Goal: Task Accomplishment & Management: Complete application form

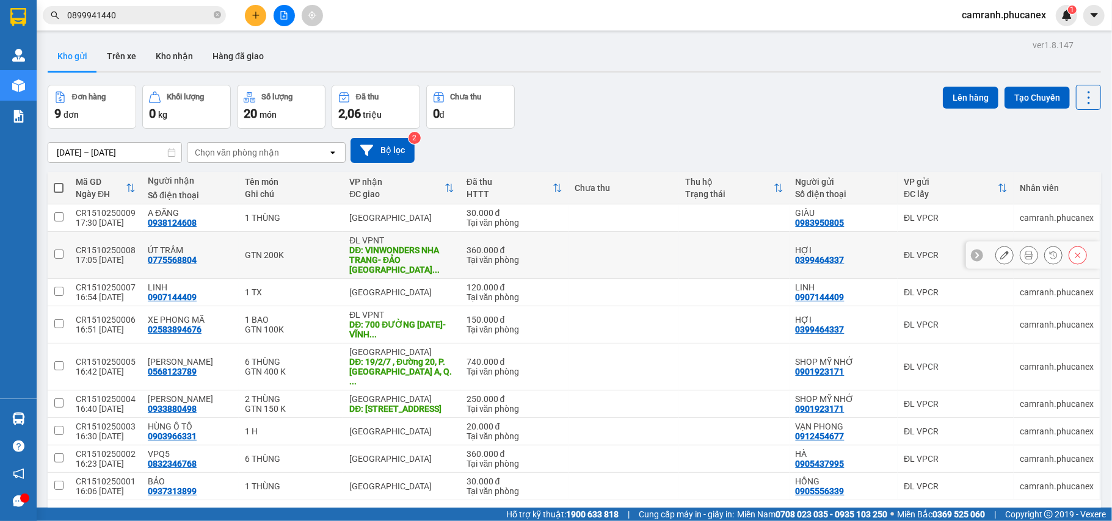
click at [998, 250] on button at bounding box center [1004, 255] width 17 height 21
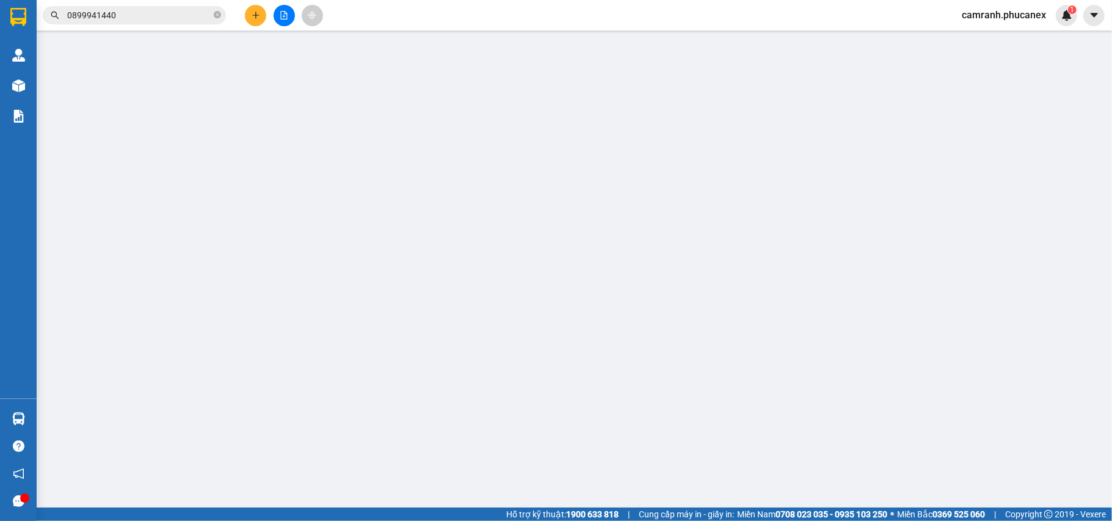
type input "0399464337"
type input "HỢI"
type input "0775568804"
type input "ÚT TRÂM"
type input "[GEOGRAPHIC_DATA]- ĐẢO [GEOGRAPHIC_DATA]-[GEOGRAPHIC_DATA]"
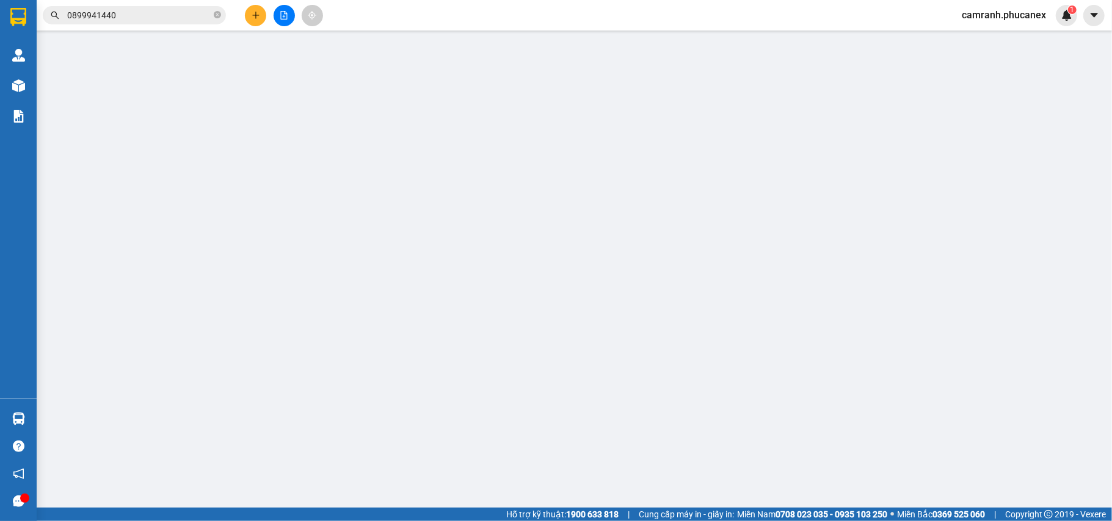
type input "200.000"
type input "0"
type input "360.000"
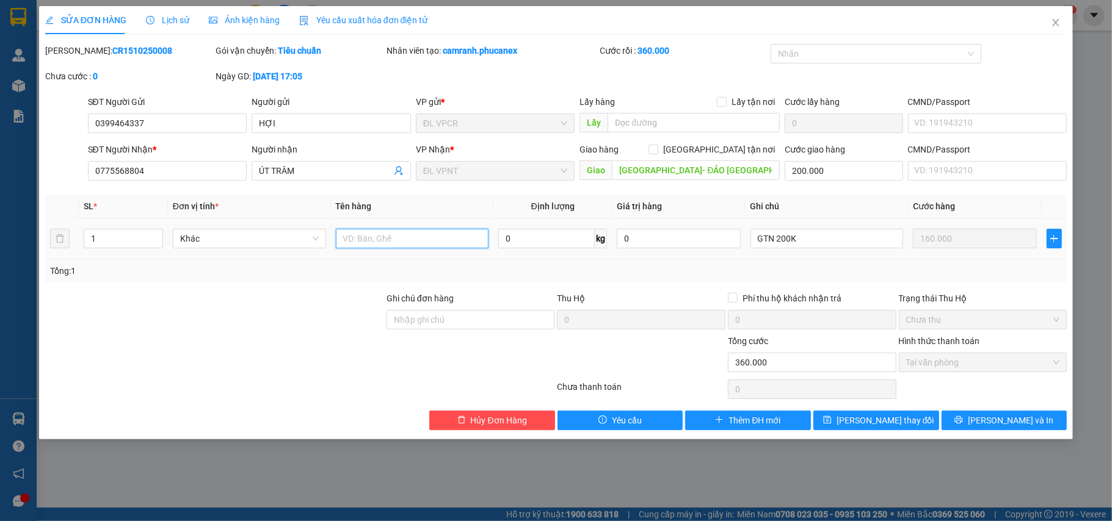
click at [363, 245] on input "text" at bounding box center [412, 239] width 153 height 20
type input "2 BAO"
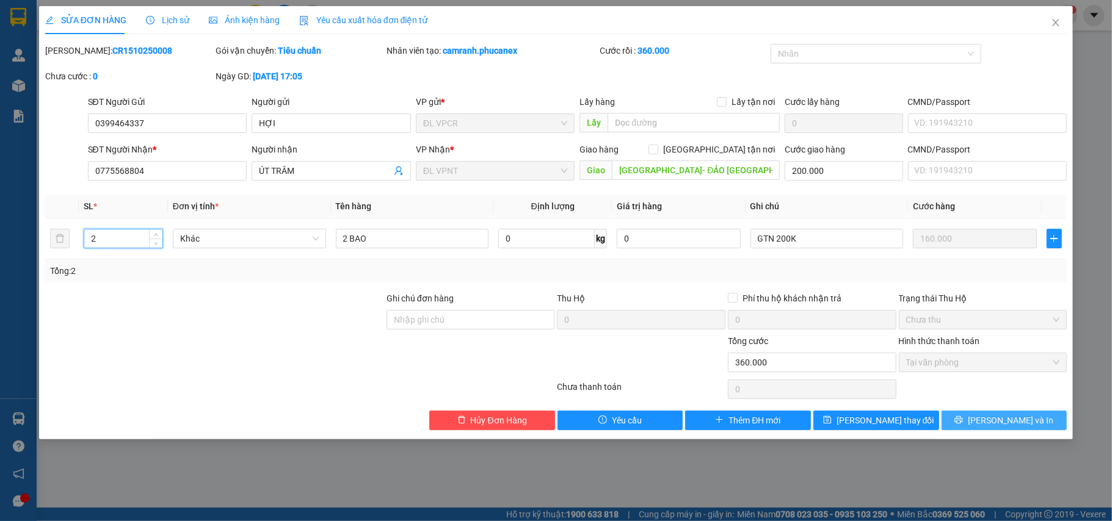
type input "2"
click at [970, 421] on button "[PERSON_NAME] và In" at bounding box center [1004, 421] width 126 height 20
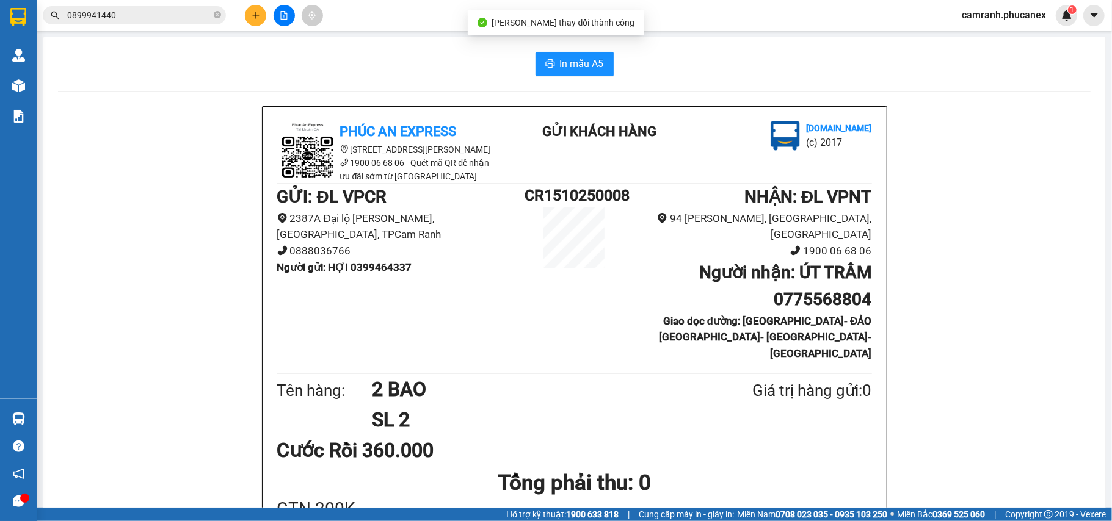
click at [575, 61] on span "In mẫu A5" at bounding box center [582, 63] width 44 height 15
click at [258, 23] on button at bounding box center [255, 15] width 21 height 21
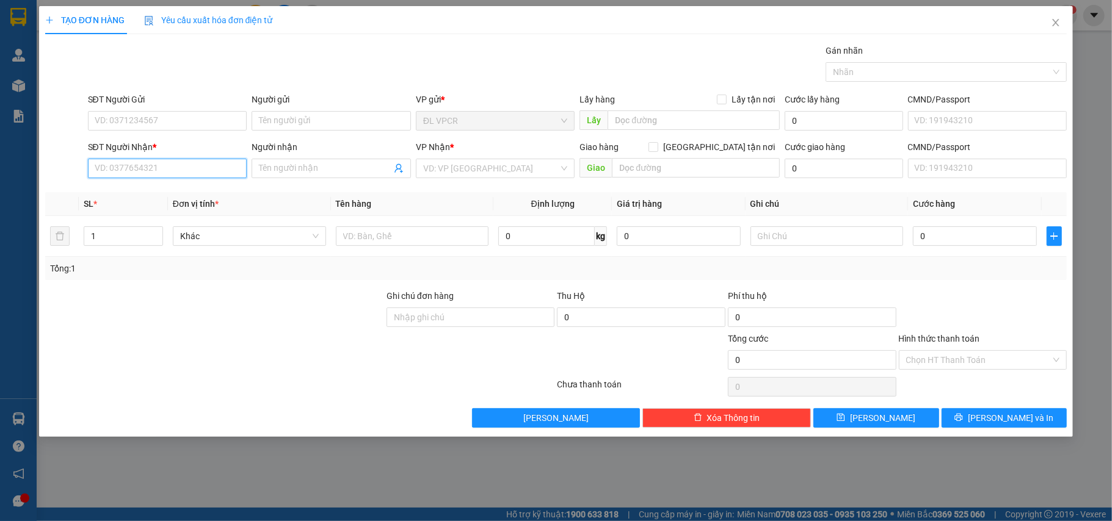
click at [206, 165] on input "SĐT Người Nhận *" at bounding box center [167, 169] width 159 height 20
drag, startPoint x: 187, startPoint y: 195, endPoint x: 187, endPoint y: 132, distance: 63.5
click at [187, 196] on div "0977307300 - BẢO" at bounding box center [167, 193] width 145 height 13
type input "0977307300"
type input "BẢO"
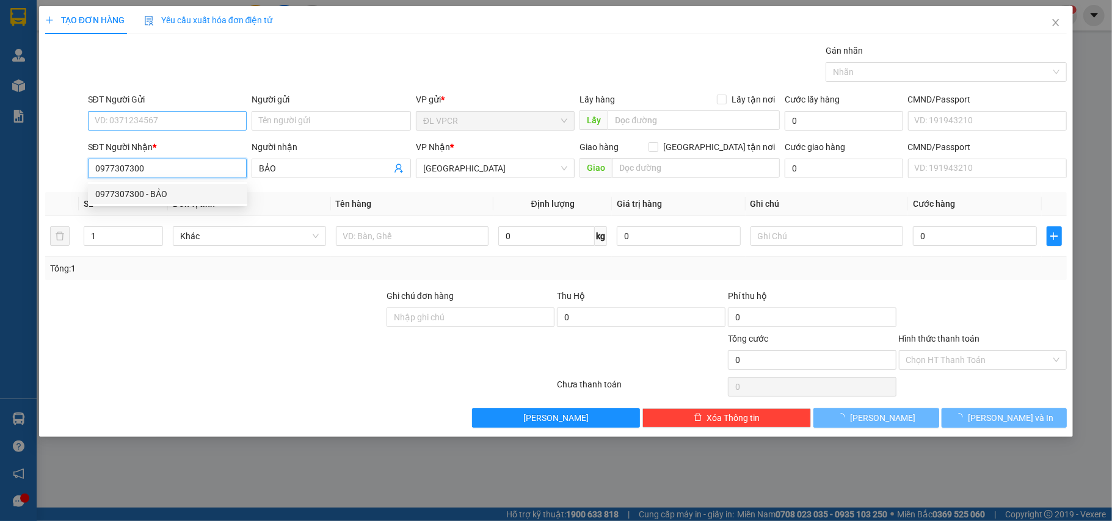
type input "0977307300"
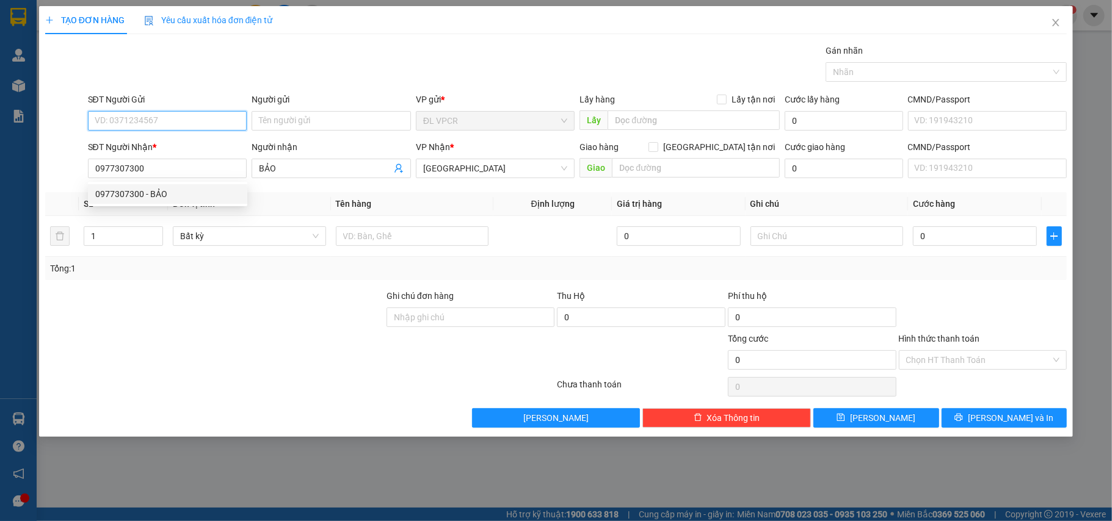
click at [184, 118] on input "SĐT Người Gửi" at bounding box center [167, 121] width 159 height 20
click at [189, 147] on div "02583956469 - NK QUỐC TẾ" at bounding box center [167, 145] width 145 height 13
type input "02583956469"
type input "NK QUỐC TẾ"
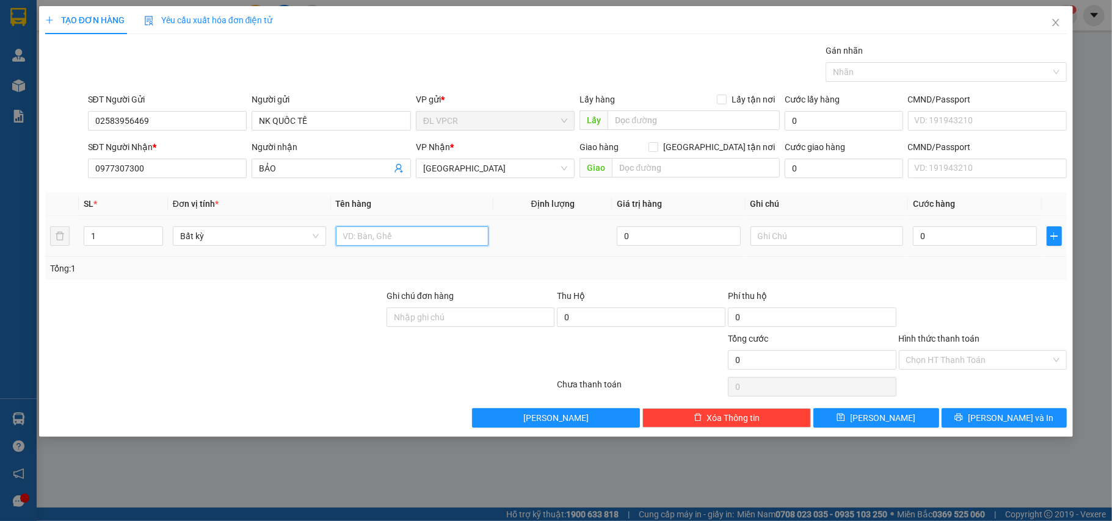
click at [431, 234] on input "text" at bounding box center [412, 237] width 153 height 20
type input "1 H"
click at [929, 237] on input "0" at bounding box center [974, 237] width 123 height 20
type input "2"
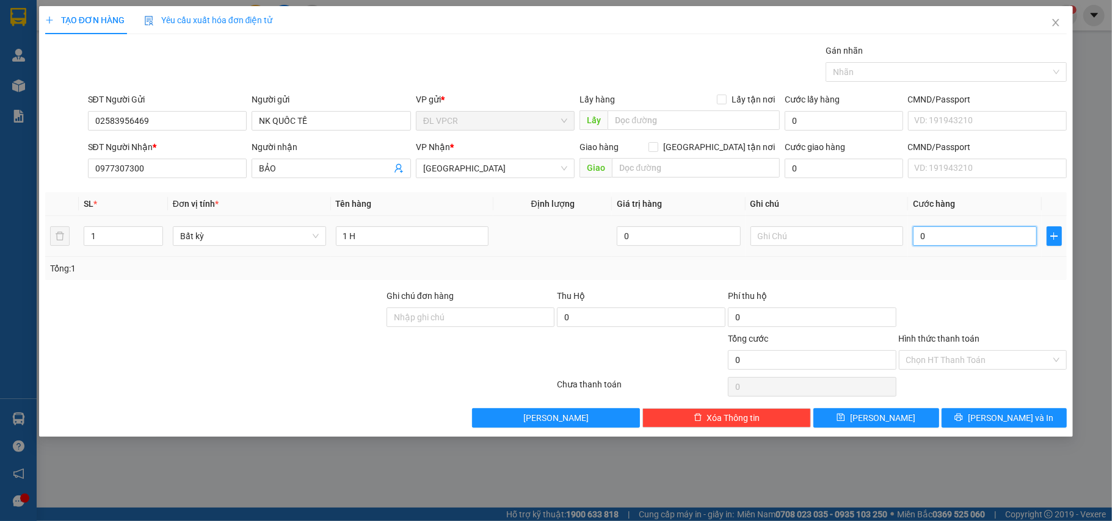
type input "2"
type input "20"
type input "20.000"
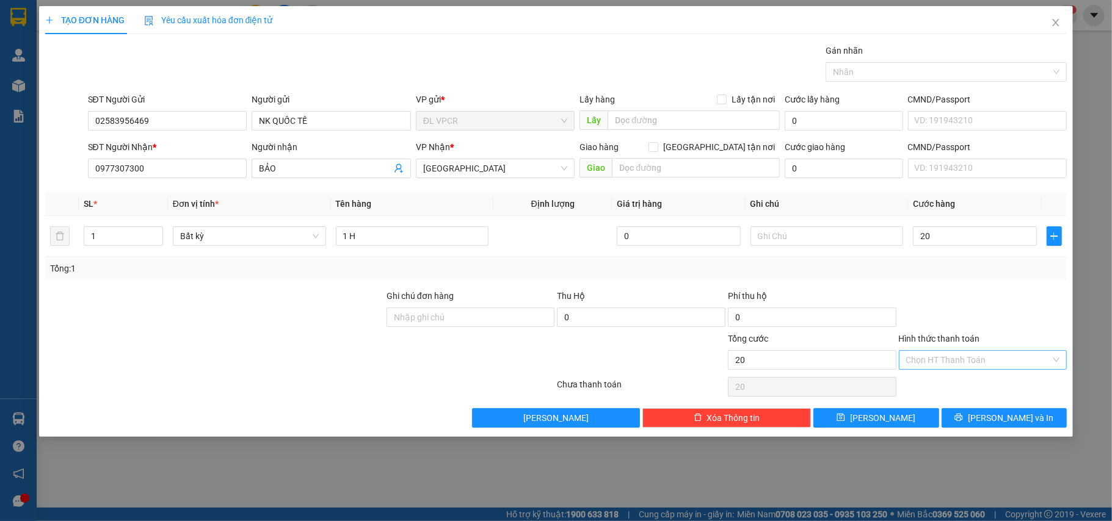
type input "20.000"
click at [963, 358] on input "Hình thức thanh toán" at bounding box center [978, 360] width 145 height 18
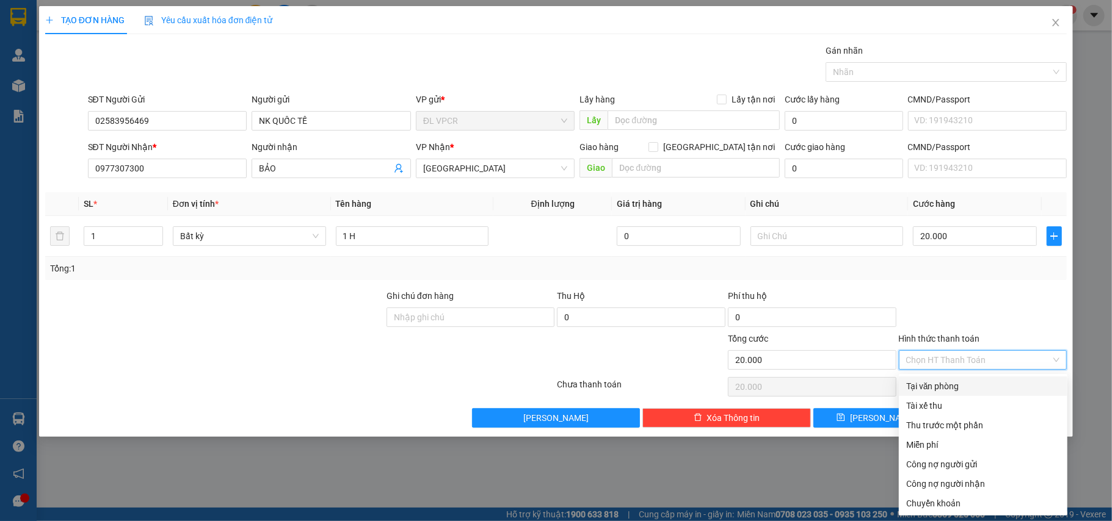
click at [961, 386] on div "Tại văn phòng" at bounding box center [983, 386] width 154 height 13
type input "0"
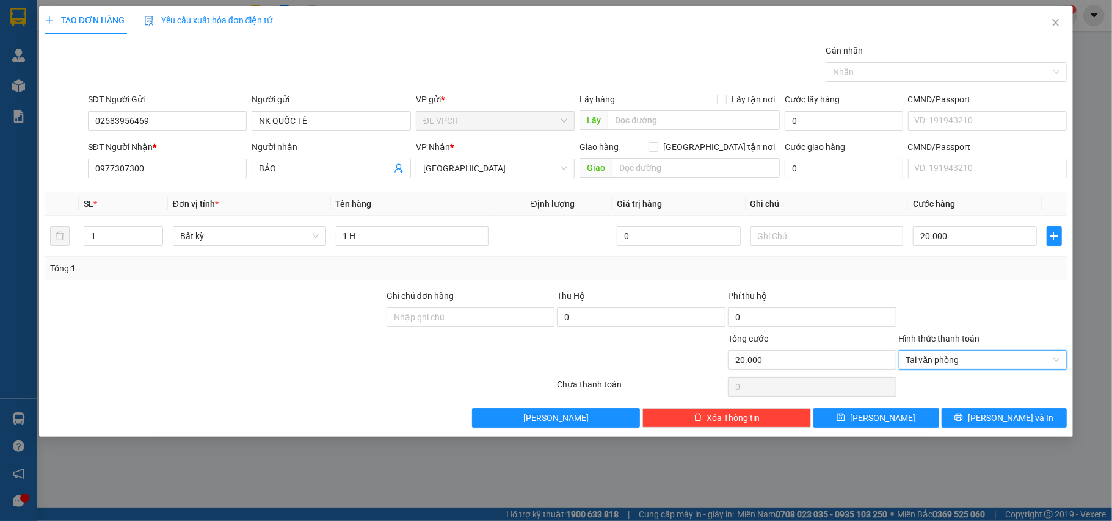
click at [974, 408] on div "Transit Pickup Surcharge Ids Transit Deliver Surcharge Ids Transit Deliver Surc…" at bounding box center [556, 236] width 1022 height 384
click at [977, 415] on button "[PERSON_NAME] và In" at bounding box center [1004, 418] width 126 height 20
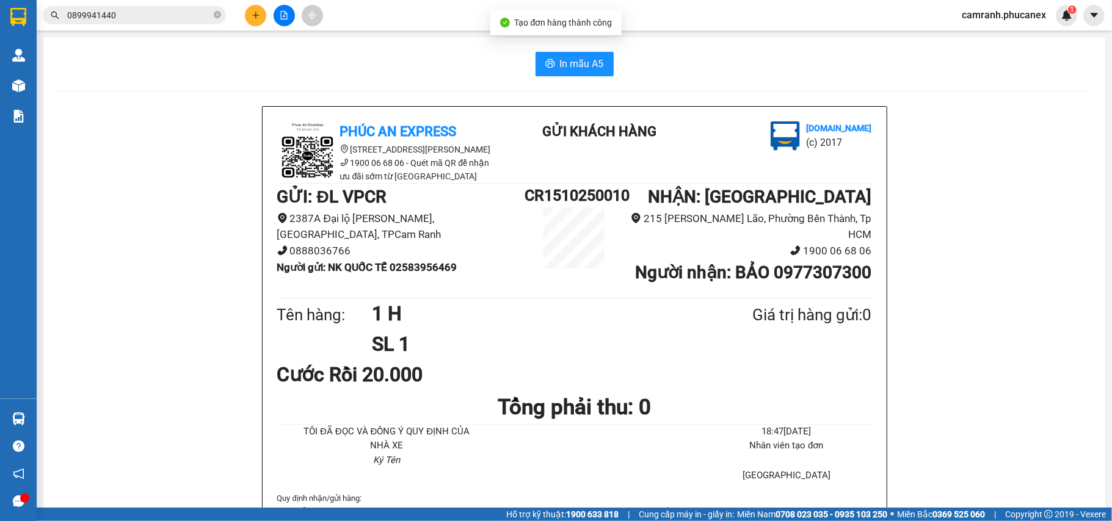
click at [574, 65] on span "In mẫu A5" at bounding box center [582, 63] width 44 height 15
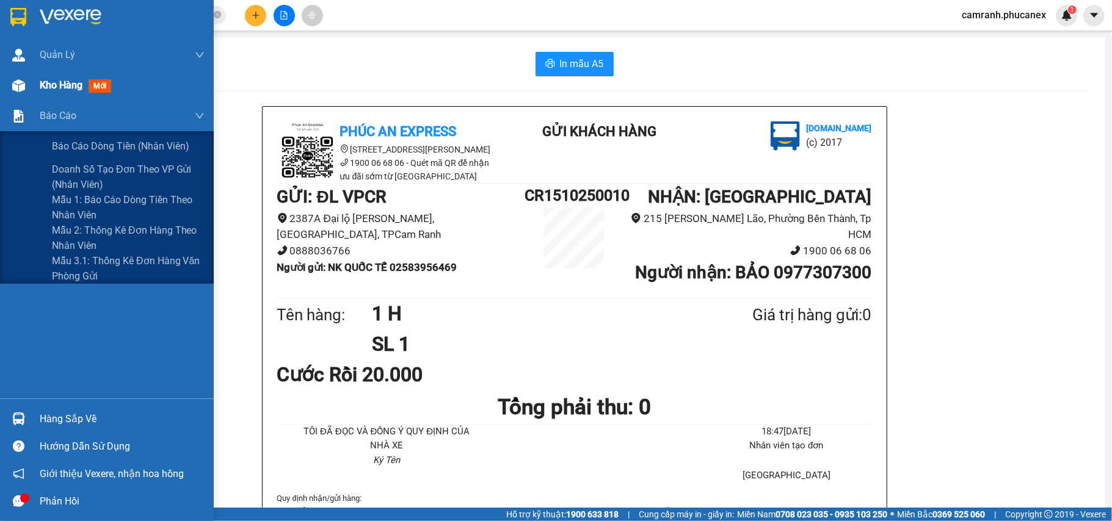
click at [18, 82] on img at bounding box center [18, 85] width 13 height 13
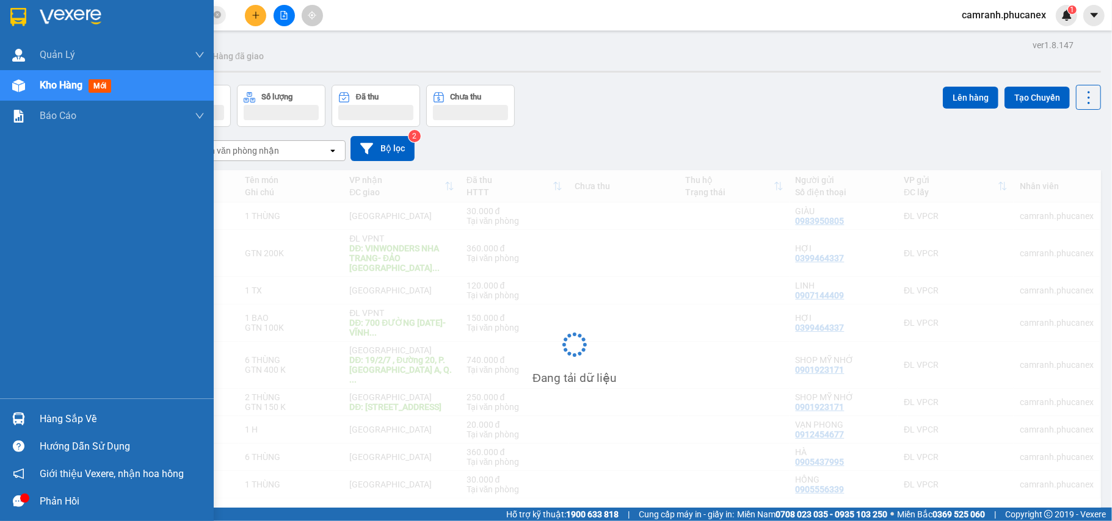
click at [70, 89] on span "Kho hàng" at bounding box center [61, 85] width 43 height 12
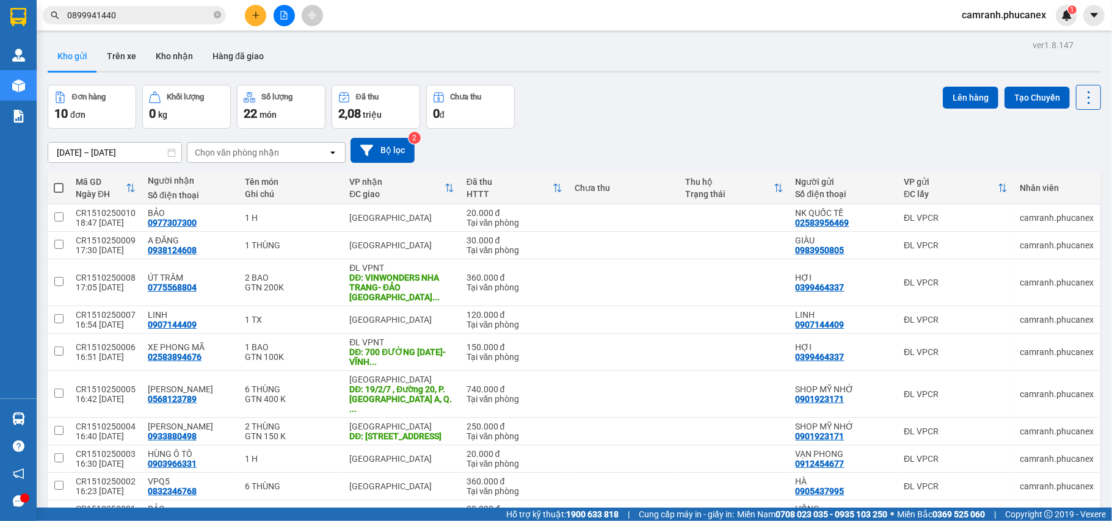
click at [59, 190] on span at bounding box center [59, 188] width 10 height 10
click at [59, 182] on input "checkbox" at bounding box center [59, 182] width 0 height 0
checkbox input "true"
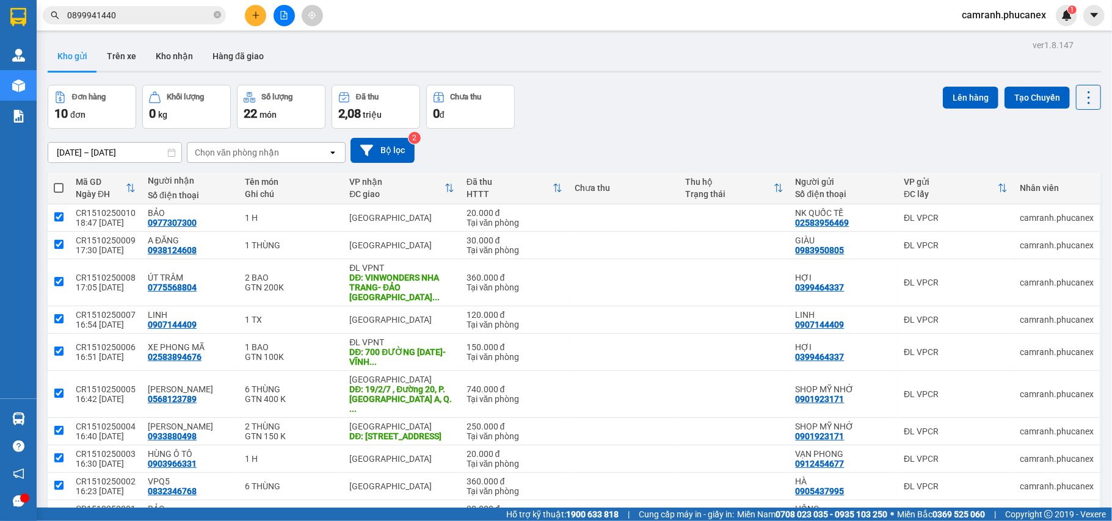
checkbox input "true"
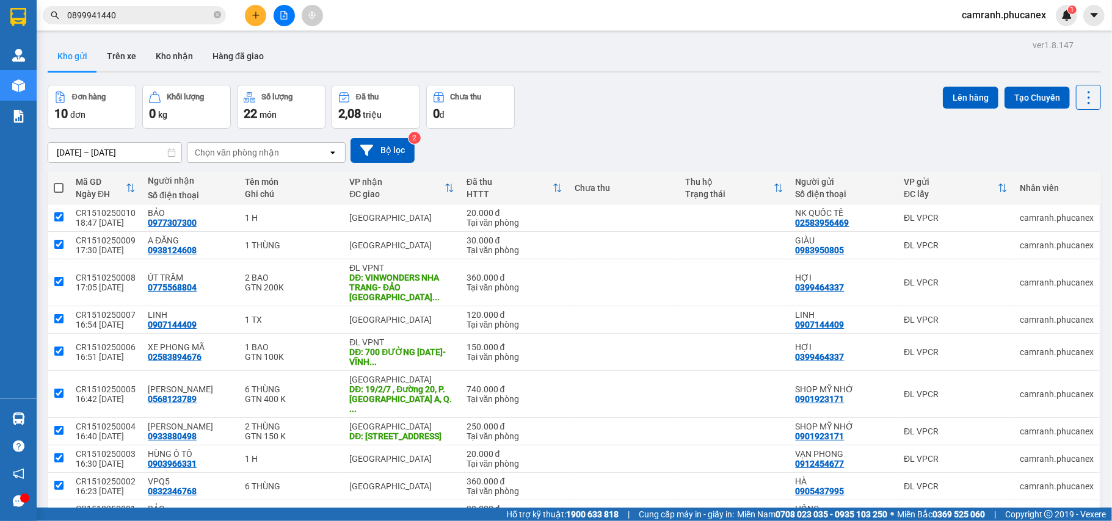
checkbox input "true"
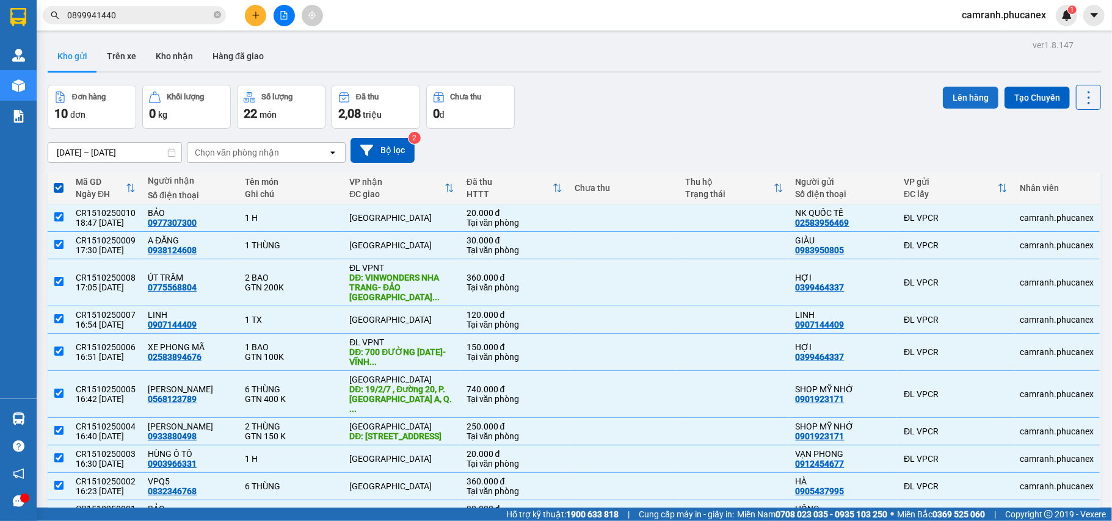
click at [950, 88] on button "Lên hàng" at bounding box center [971, 98] width 56 height 22
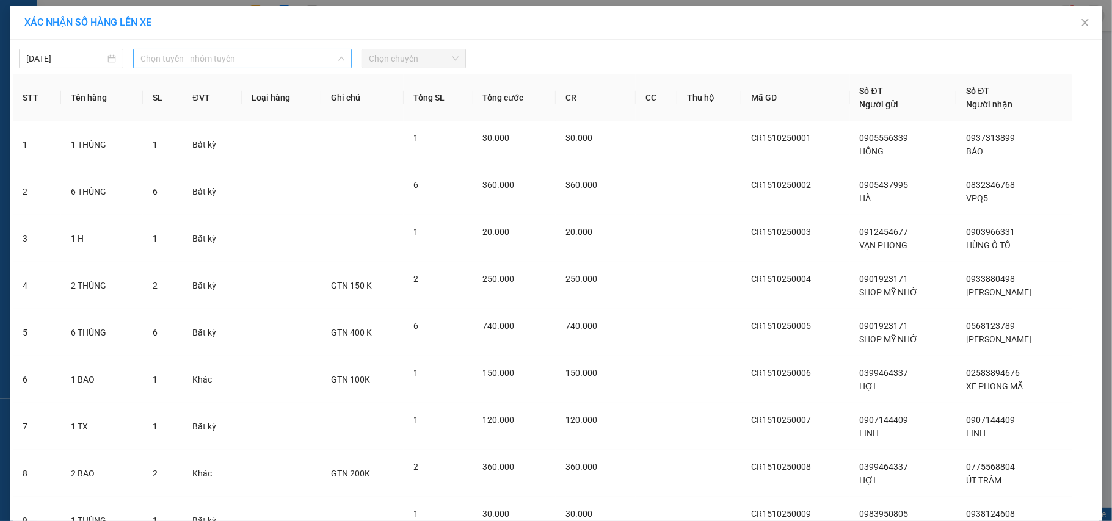
click at [264, 63] on span "Chọn tuyến - nhóm tuyến" at bounding box center [242, 58] width 204 height 18
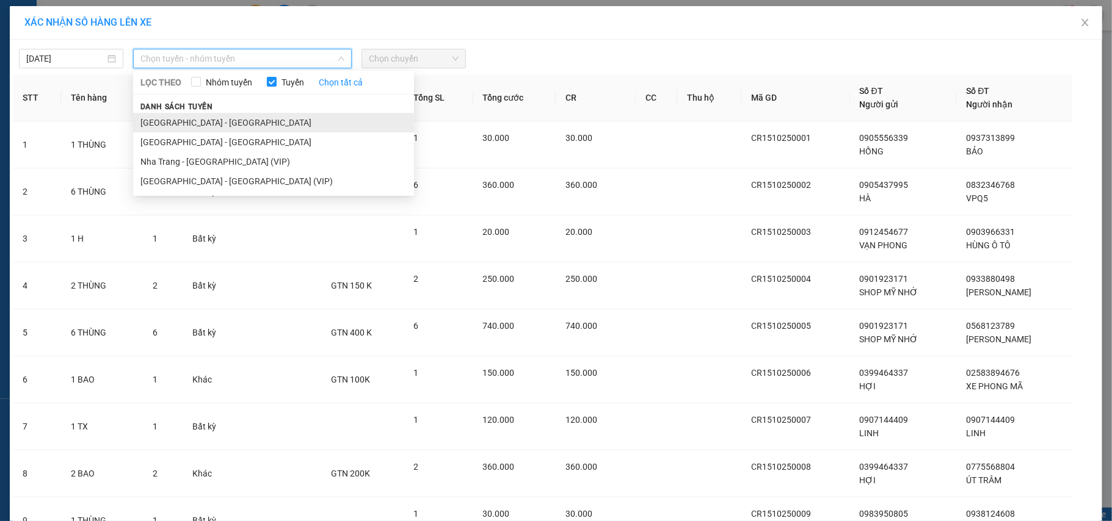
click at [237, 125] on li "[GEOGRAPHIC_DATA] - [GEOGRAPHIC_DATA]" at bounding box center [273, 123] width 281 height 20
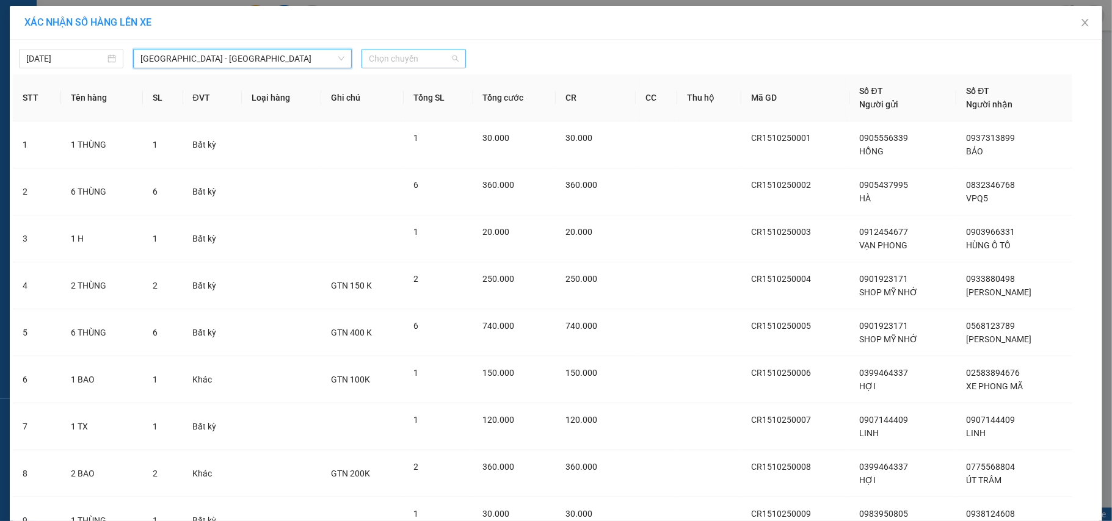
click at [421, 62] on span "Chọn chuyến" at bounding box center [414, 58] width 90 height 18
click at [422, 103] on div "20:30 - 79H-096.72" at bounding box center [410, 102] width 95 height 13
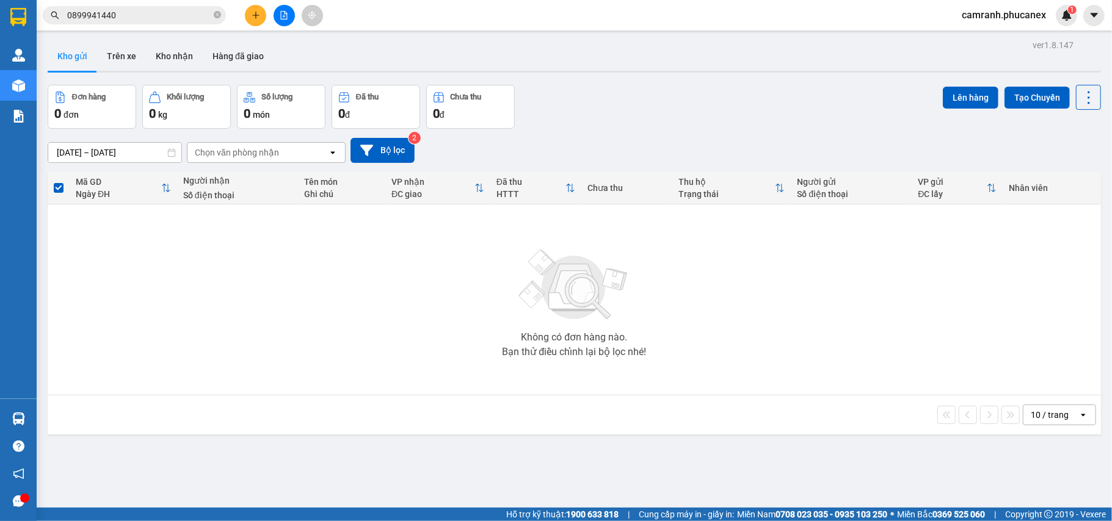
click at [254, 15] on icon "plus" at bounding box center [255, 15] width 7 height 1
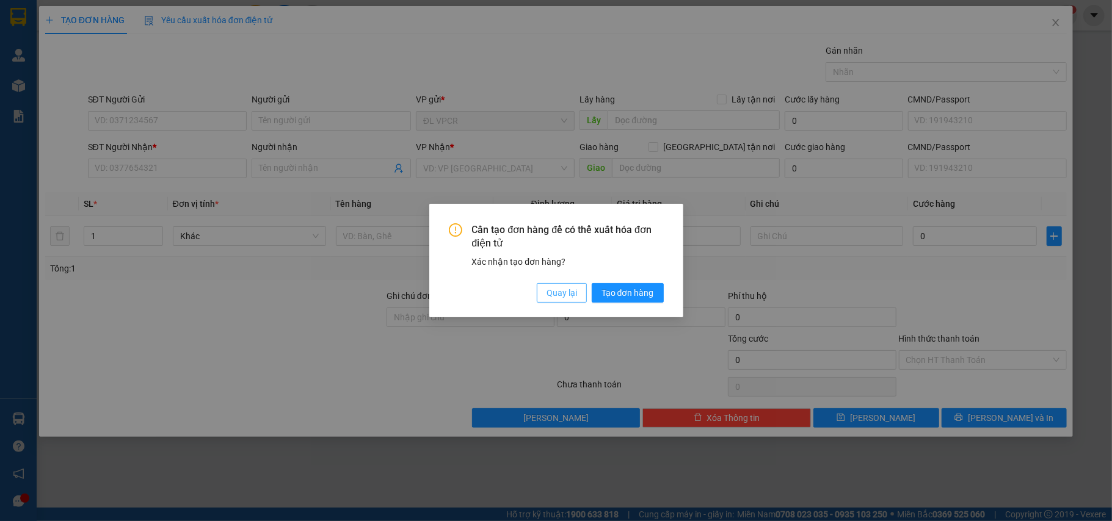
click at [577, 295] on button "Quay lại" at bounding box center [562, 293] width 50 height 20
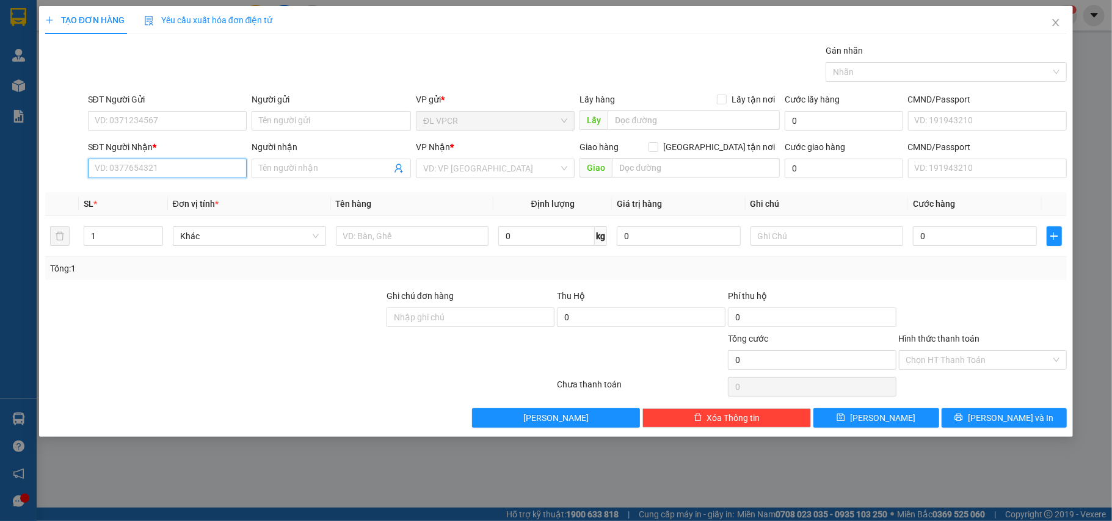
click at [210, 160] on input "SĐT Người Nhận *" at bounding box center [167, 169] width 159 height 20
click at [171, 193] on div "0908007767" at bounding box center [167, 193] width 145 height 13
type input "0908007767"
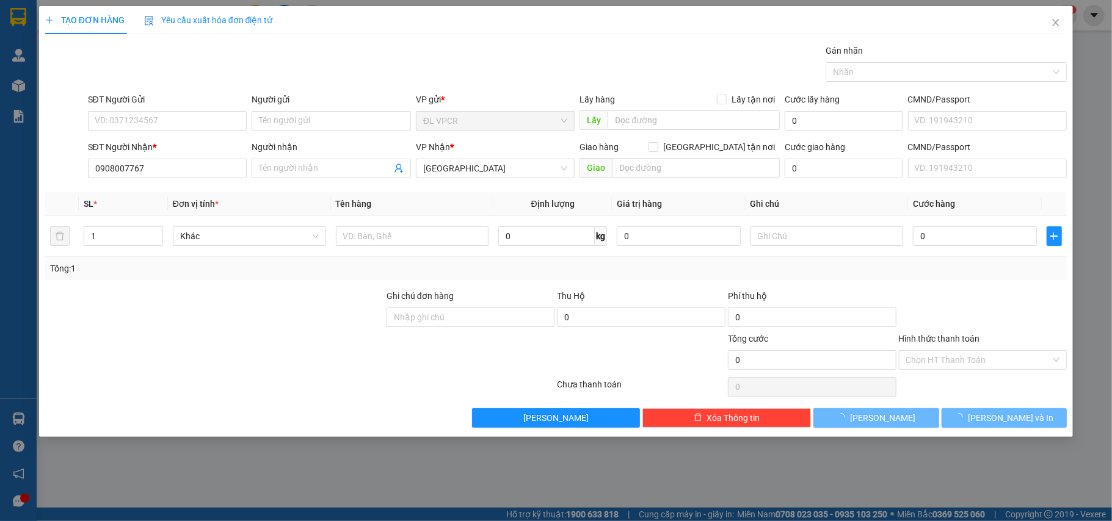
click at [143, 109] on div "SĐT Người Gửi" at bounding box center [167, 102] width 159 height 18
click at [143, 110] on div "SĐT Người Gửi" at bounding box center [167, 102] width 159 height 18
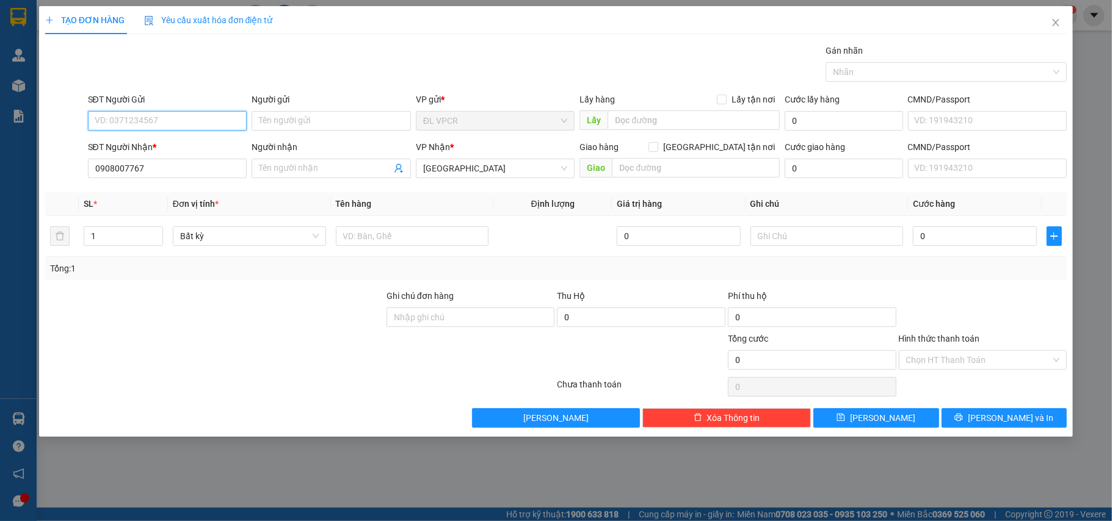
click at [143, 116] on input "SĐT Người Gửi" at bounding box center [167, 121] width 159 height 20
click at [145, 145] on div "0909375375 - TIẾN" at bounding box center [167, 145] width 145 height 13
type input "0909375375"
type input "TIẾN"
click at [300, 173] on input "Người nhận" at bounding box center [325, 168] width 132 height 13
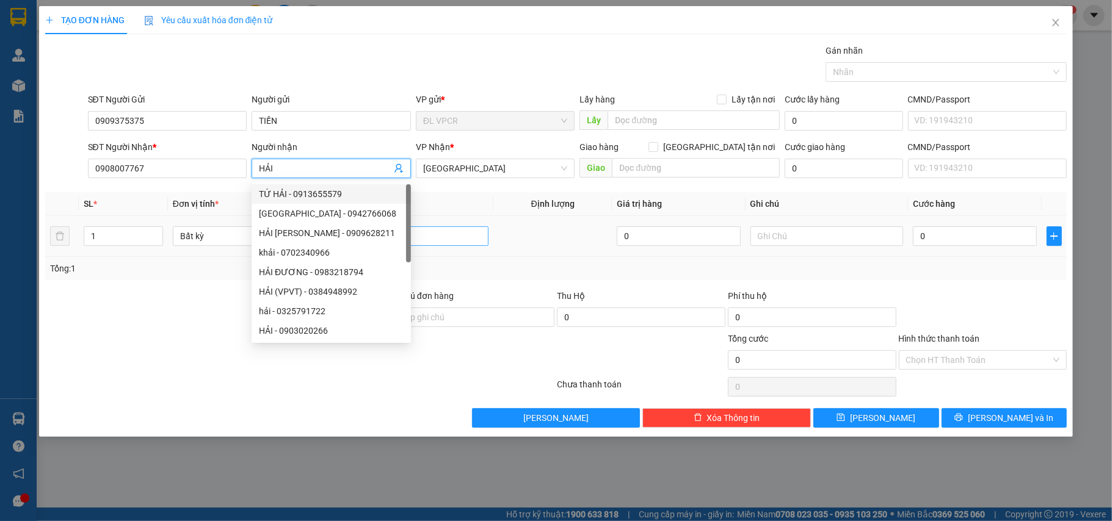
type input "HẢI"
click at [453, 244] on input "text" at bounding box center [412, 237] width 153 height 20
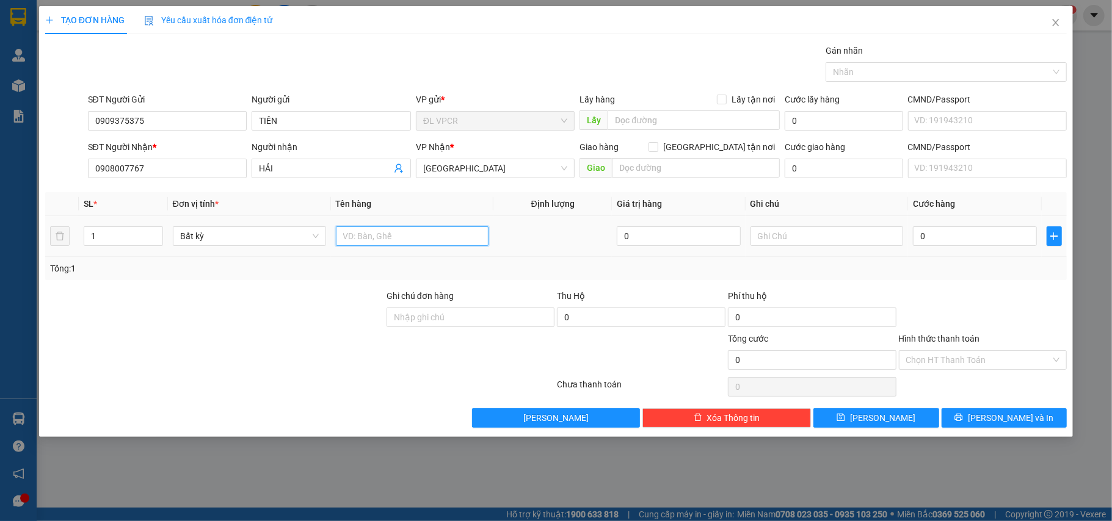
click at [453, 244] on input "text" at bounding box center [412, 237] width 153 height 20
type input "1 H"
click at [976, 236] on input "0" at bounding box center [974, 237] width 123 height 20
type input "2"
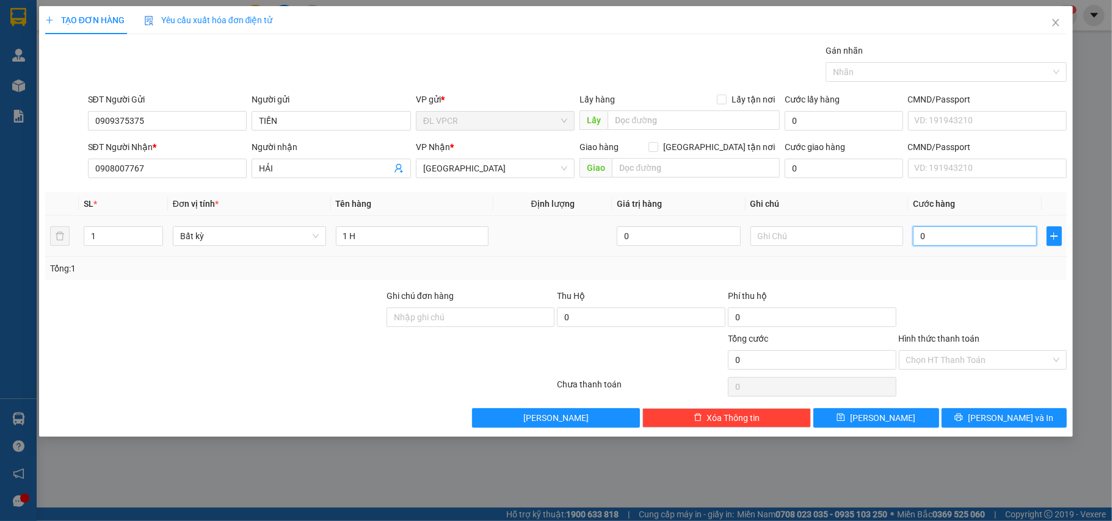
type input "2"
type input "20"
type input "20.000"
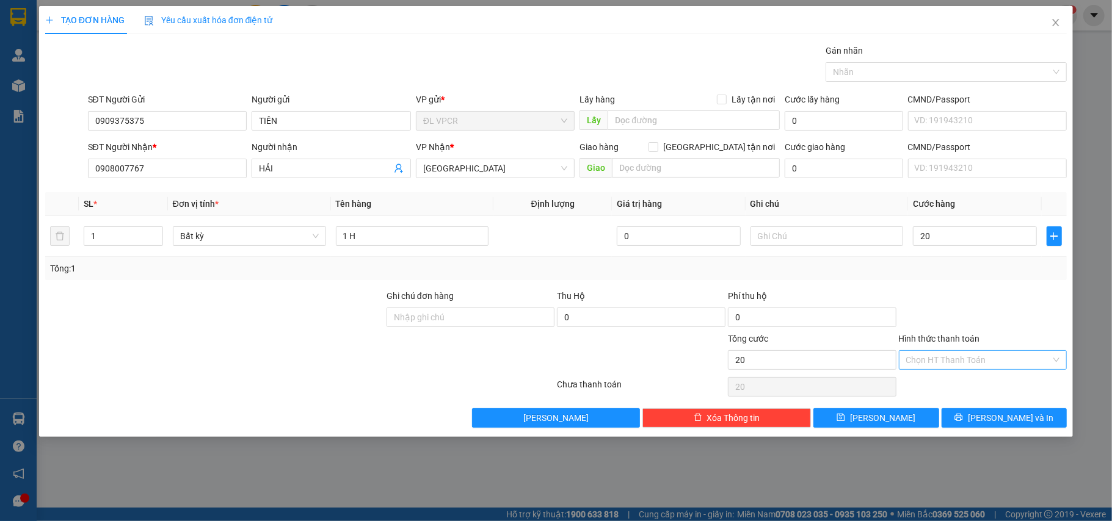
type input "20.000"
click at [966, 361] on input "Hình thức thanh toán" at bounding box center [978, 360] width 145 height 18
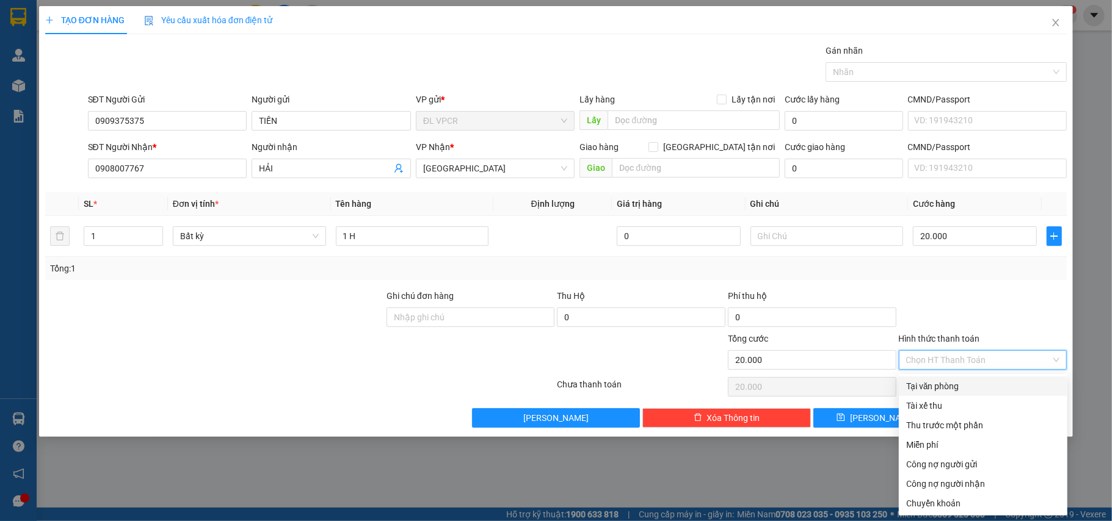
click at [959, 369] on input "Hình thức thanh toán" at bounding box center [978, 360] width 145 height 18
click at [959, 380] on div "Tại văn phòng" at bounding box center [983, 386] width 154 height 13
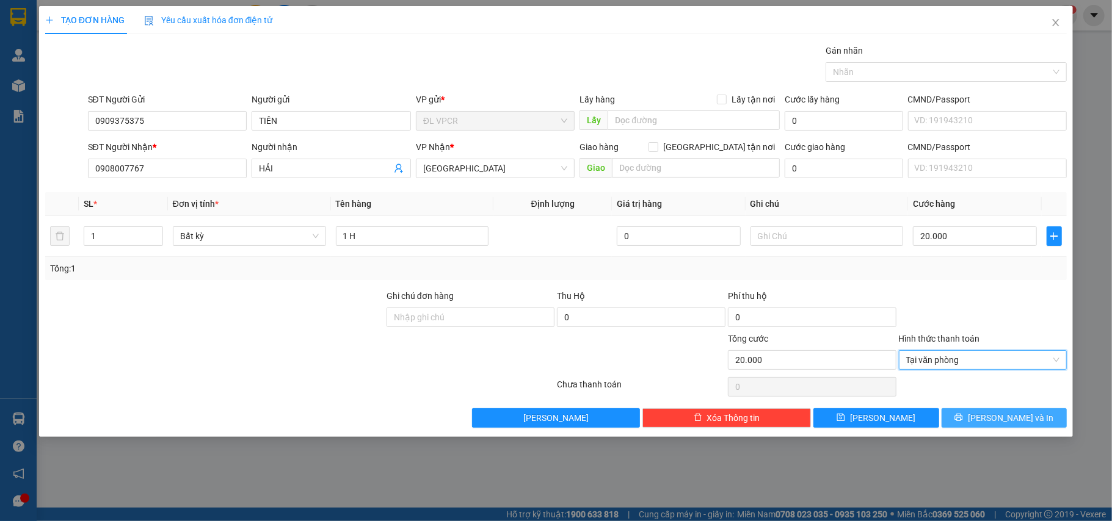
click at [1017, 425] on span "[PERSON_NAME] và In" at bounding box center [1010, 417] width 85 height 13
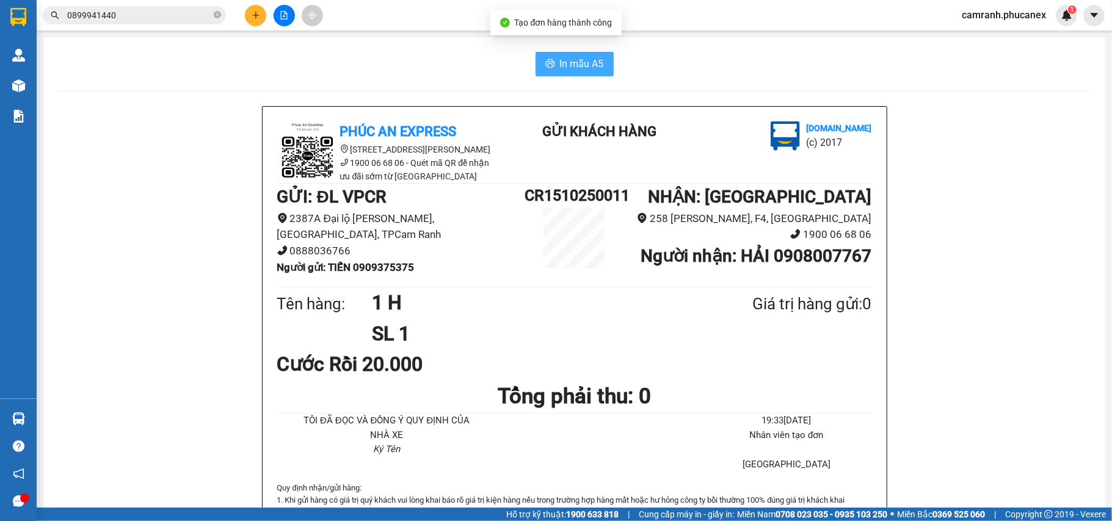
click at [577, 71] on span "In mẫu A5" at bounding box center [582, 63] width 44 height 15
